Goal: Check status: Check status

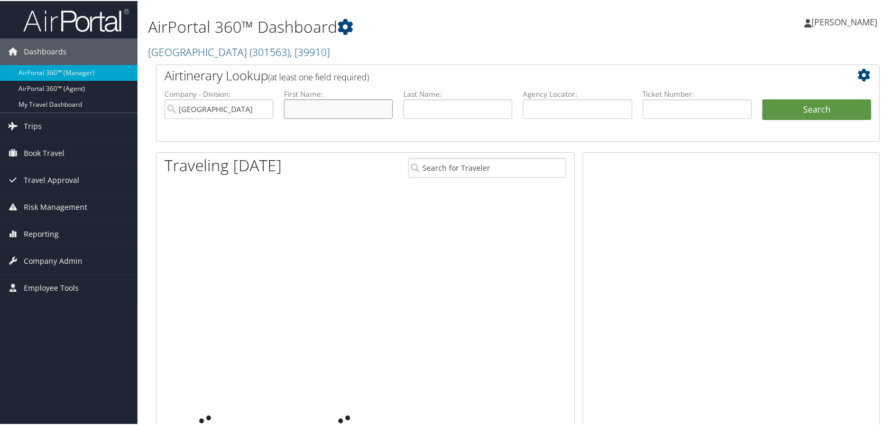
click at [340, 118] on input "text" at bounding box center [338, 108] width 109 height 20
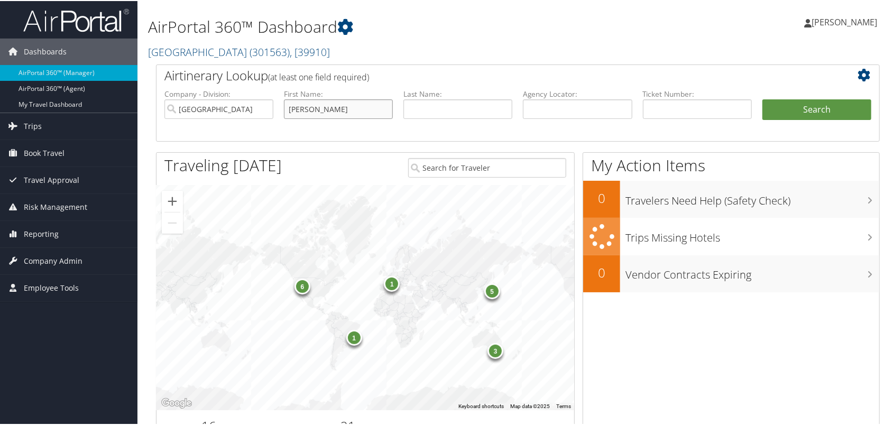
type input "yusuf"
click at [762, 98] on button "Search" at bounding box center [816, 108] width 109 height 21
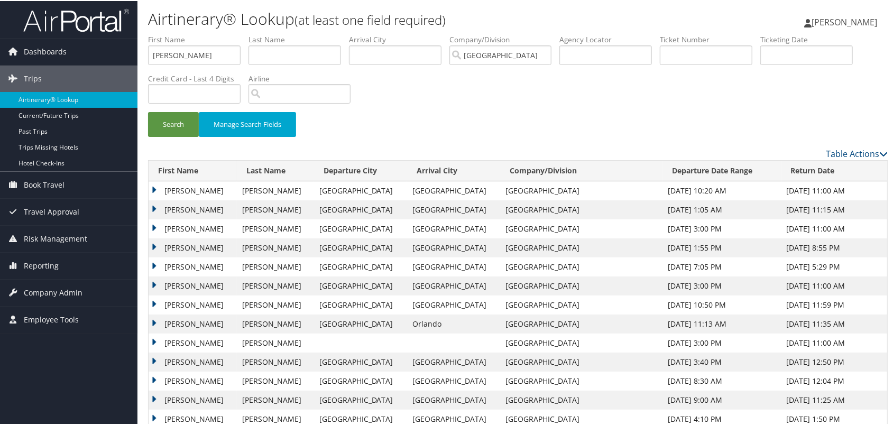
click at [152, 218] on td "YUSUF" at bounding box center [193, 208] width 88 height 19
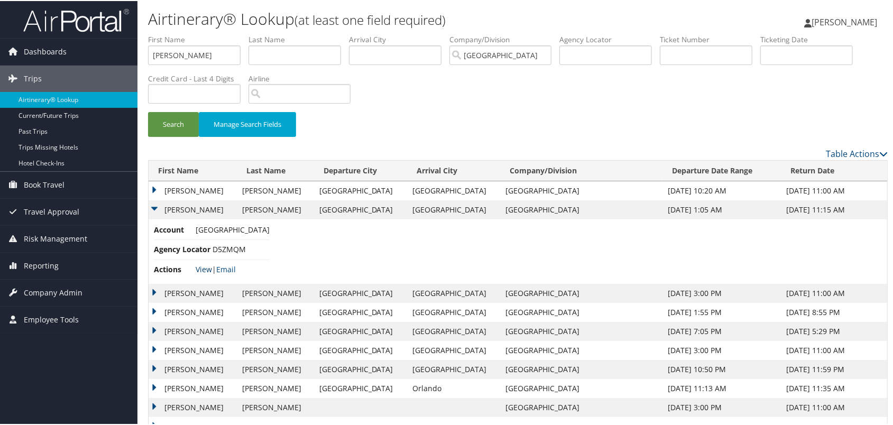
click at [207, 273] on link "View" at bounding box center [204, 268] width 16 height 10
click at [155, 199] on td "YUSUF" at bounding box center [193, 189] width 88 height 19
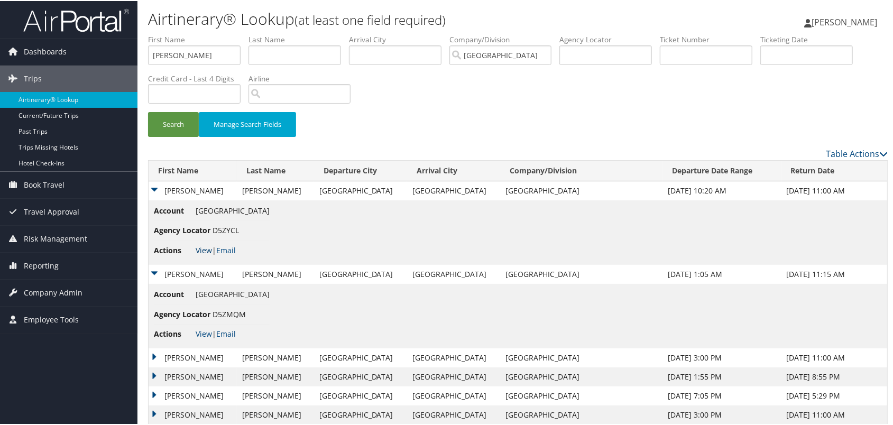
click at [211, 254] on link "View" at bounding box center [204, 249] width 16 height 10
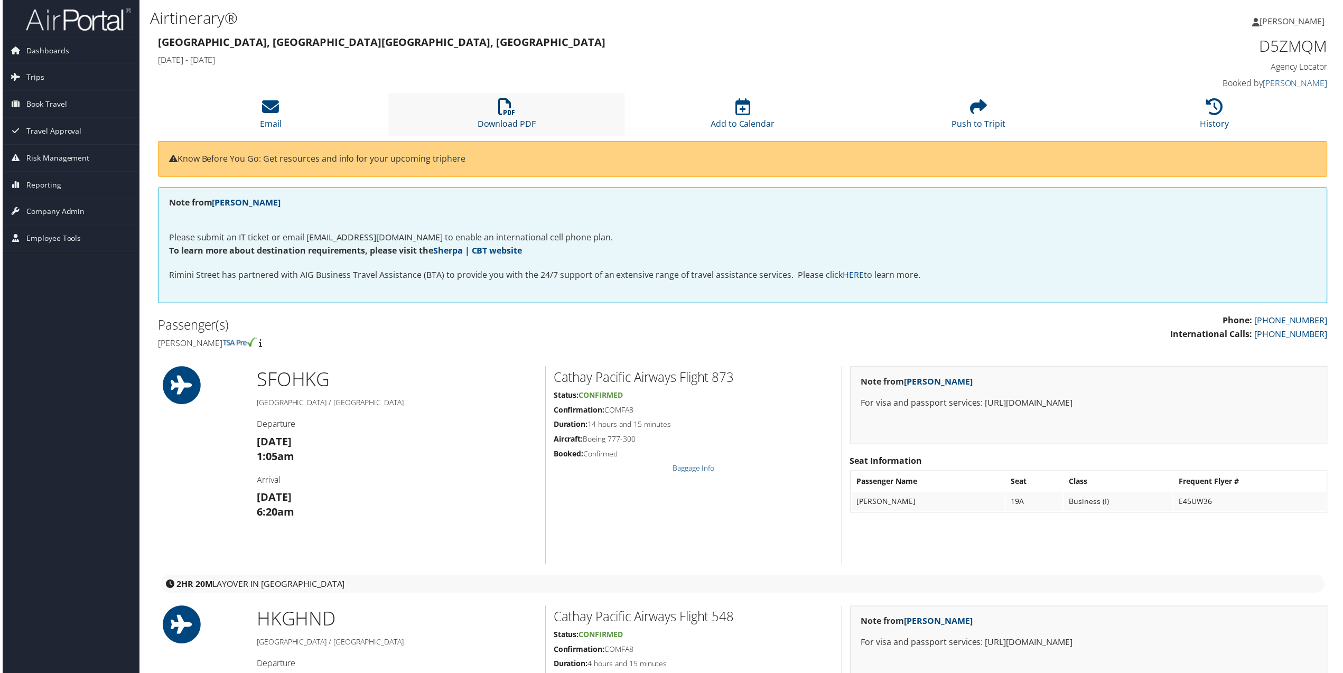
click at [498, 116] on icon at bounding box center [506, 107] width 17 height 17
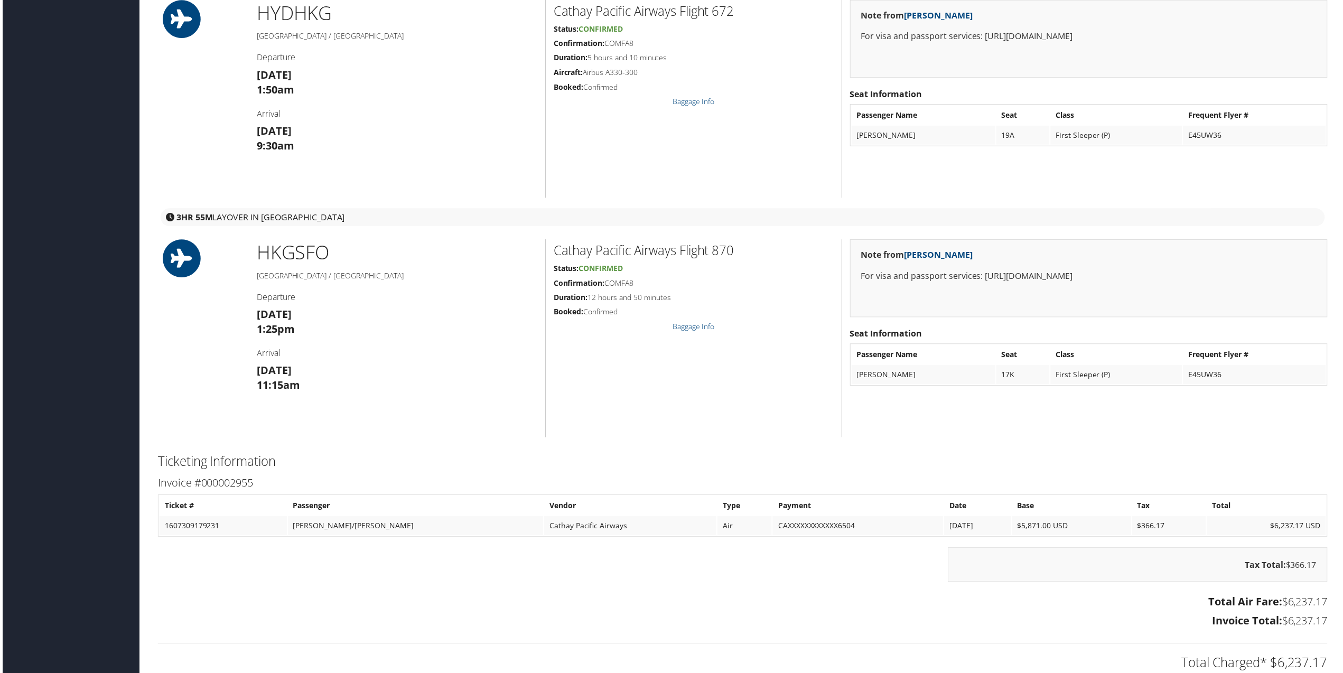
scroll to position [1004, 0]
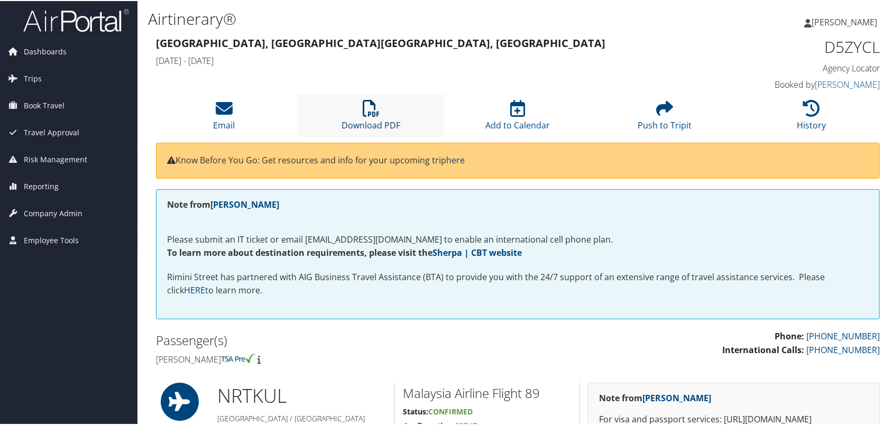
click at [373, 116] on icon at bounding box center [371, 107] width 17 height 17
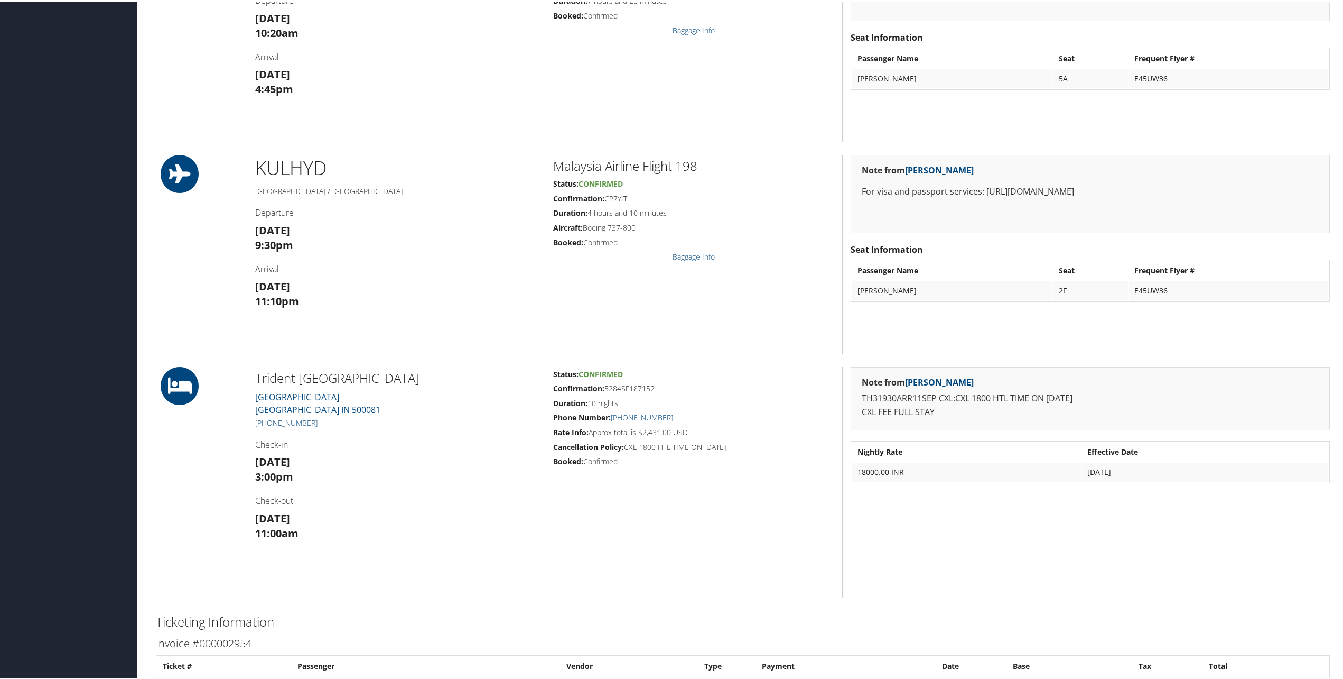
scroll to position [423, 0]
